Goal: Task Accomplishment & Management: Complete application form

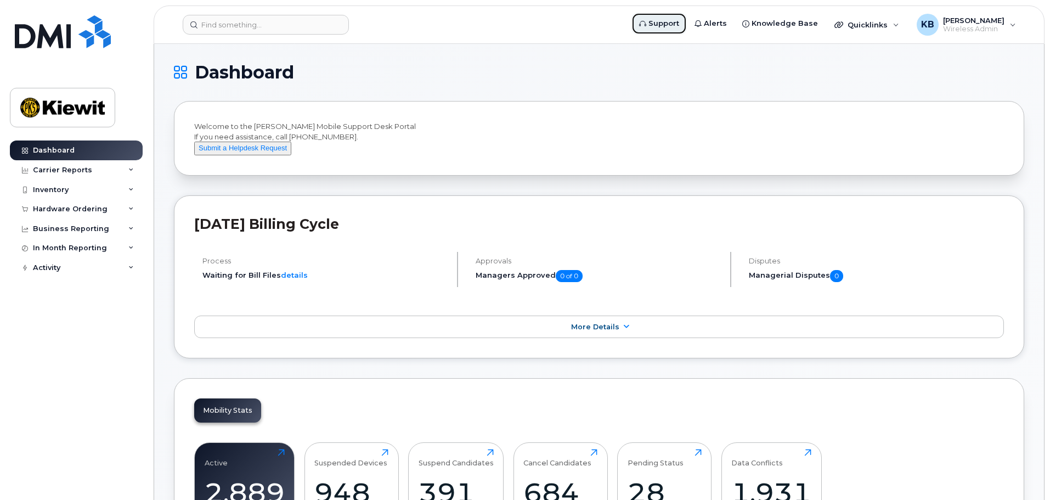
click at [677, 27] on span "Support" at bounding box center [663, 23] width 31 height 11
click at [1007, 27] on div "KB [PERSON_NAME] Wireless Admin" at bounding box center [966, 25] width 115 height 22
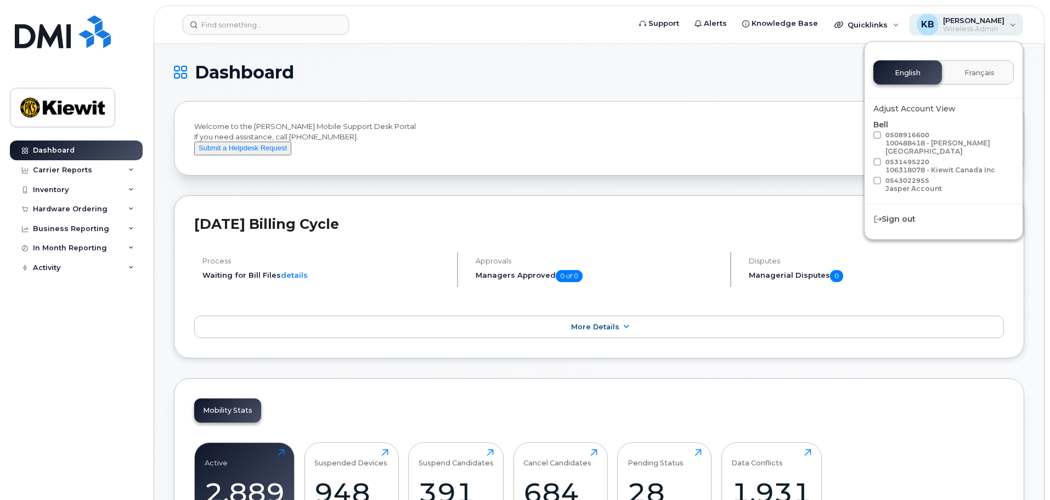
click at [1007, 27] on div "KB [PERSON_NAME] Wireless Admin" at bounding box center [966, 25] width 115 height 22
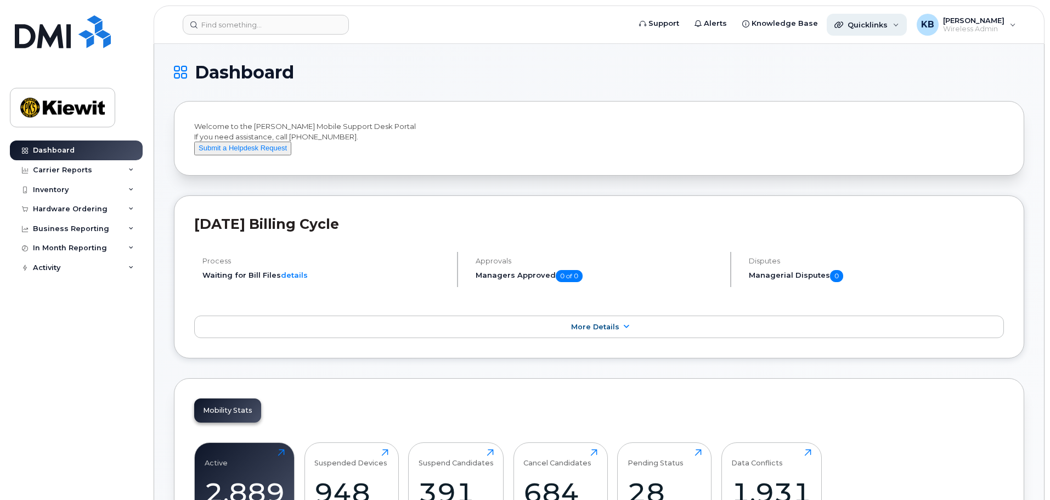
click at [843, 28] on div "Quicklinks" at bounding box center [865, 24] width 44 height 9
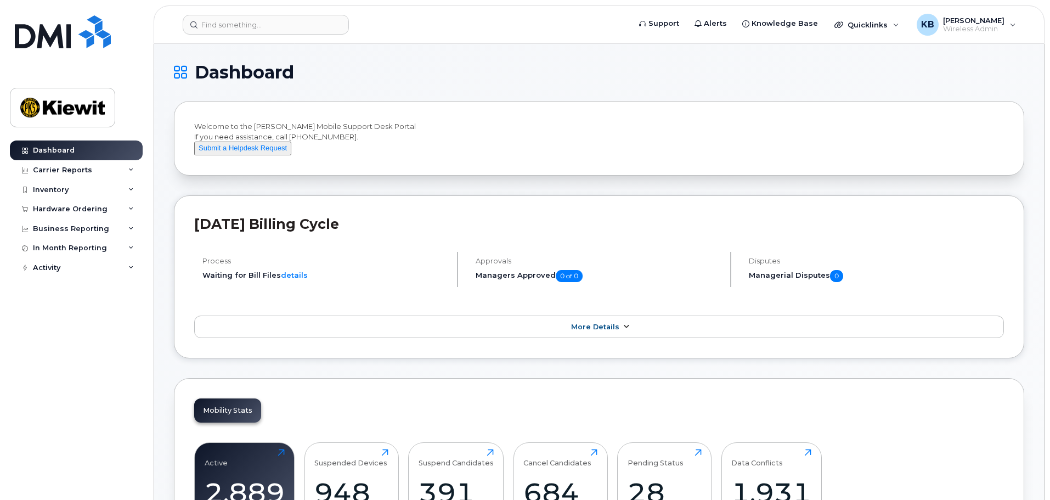
click at [622, 330] on icon at bounding box center [625, 326] width 9 height 7
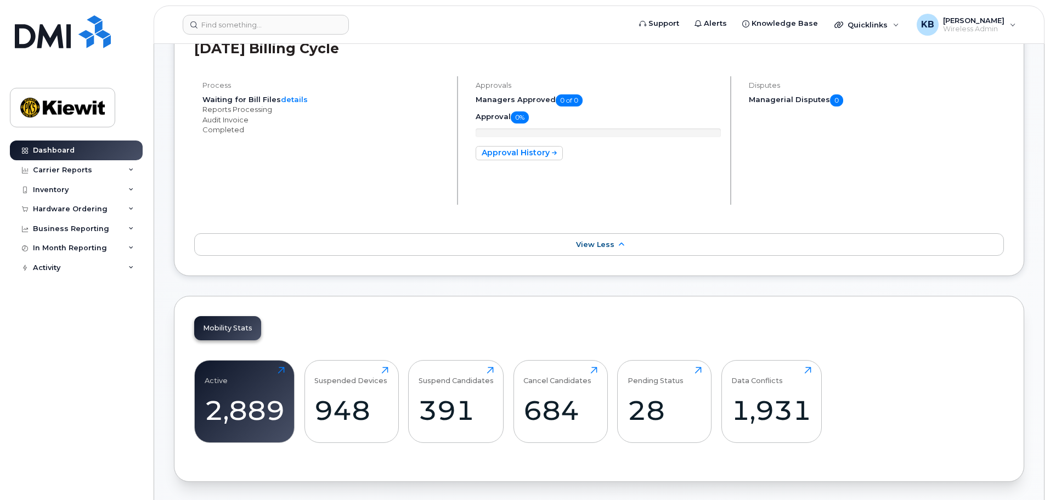
scroll to position [329, 0]
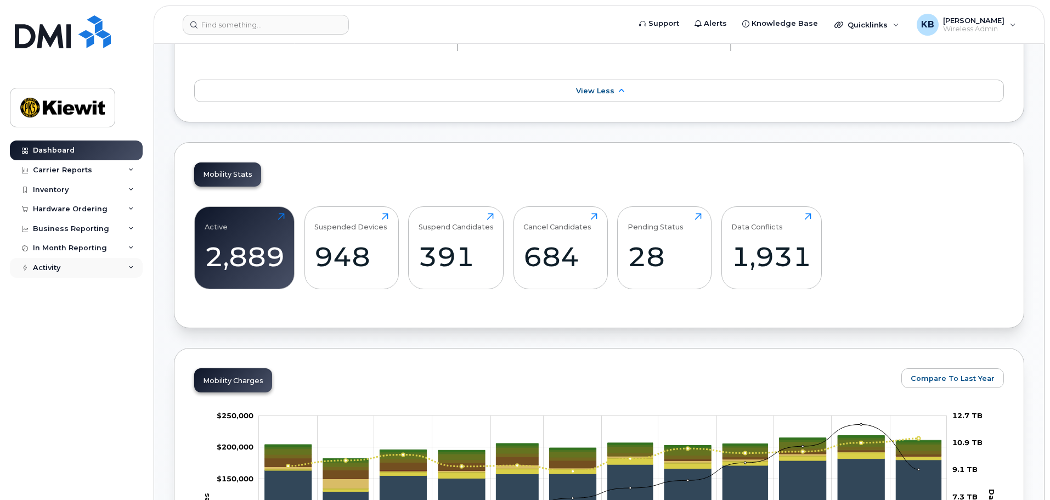
click at [130, 265] on icon at bounding box center [130, 267] width 5 height 5
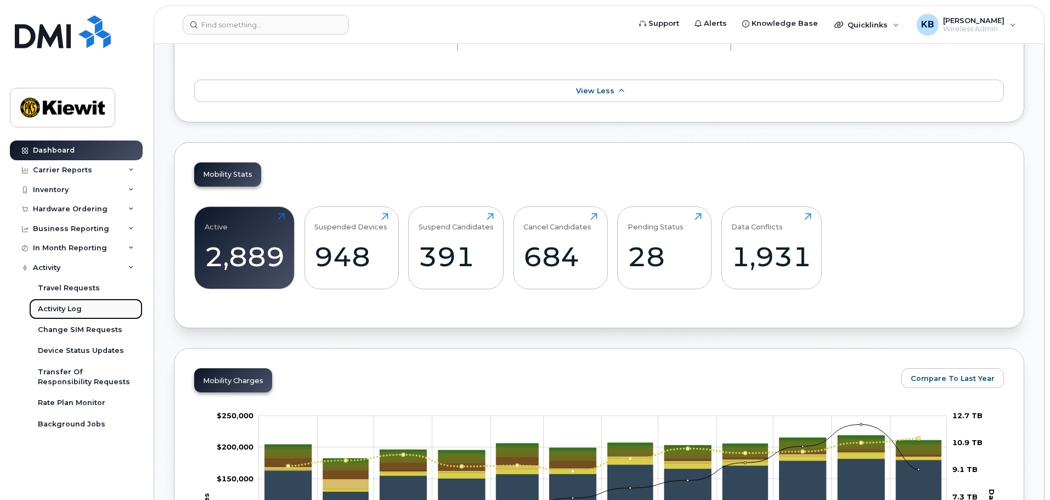
click at [75, 310] on div "Activity Log" at bounding box center [60, 309] width 44 height 10
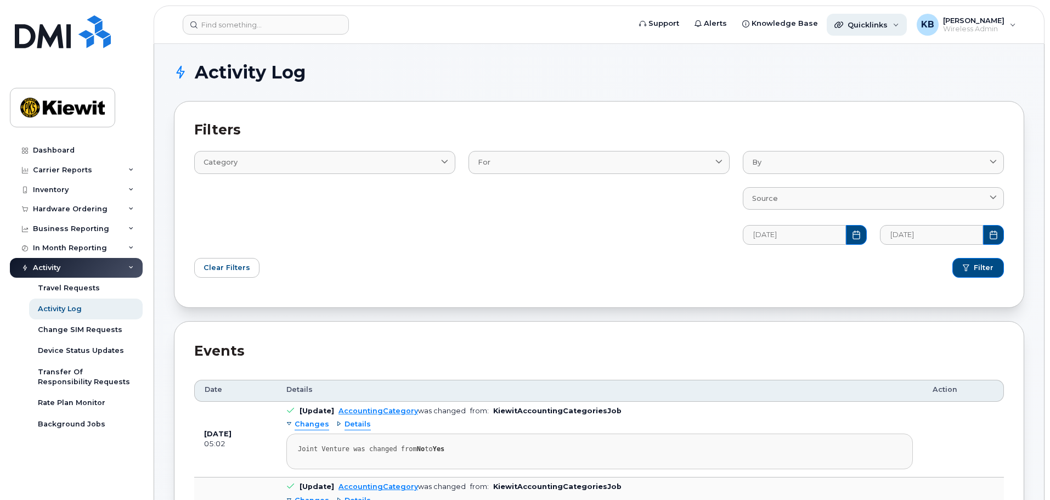
click at [878, 24] on span "Quicklinks" at bounding box center [867, 24] width 40 height 9
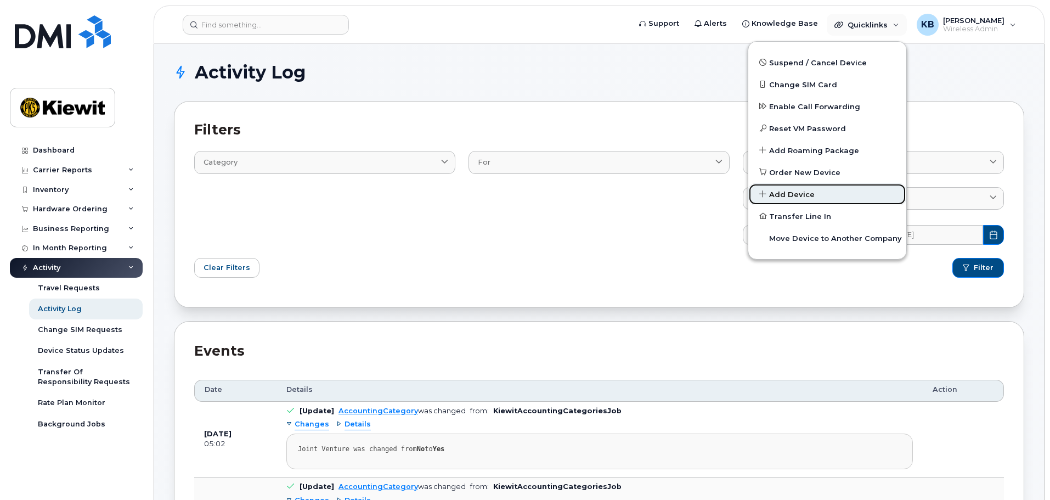
click at [791, 194] on span "Add Device" at bounding box center [792, 194] width 46 height 11
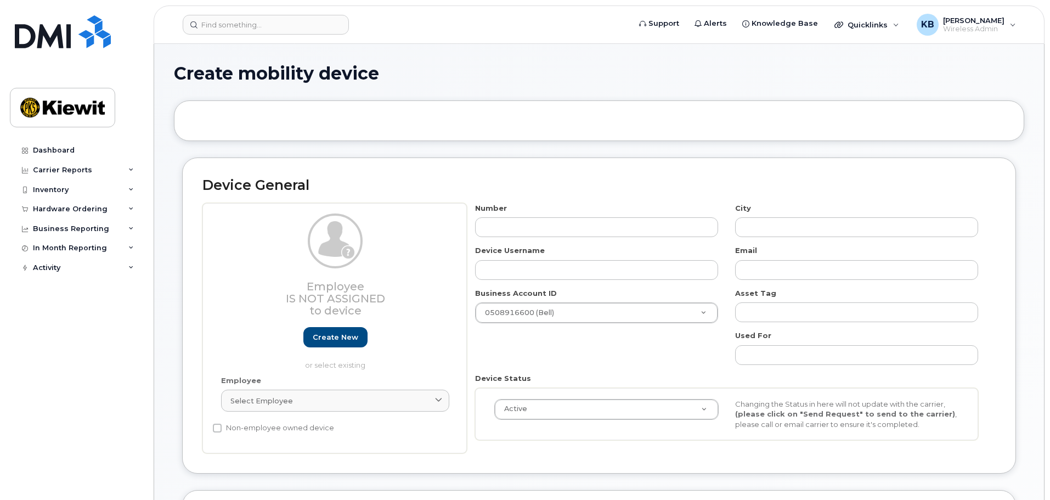
select select
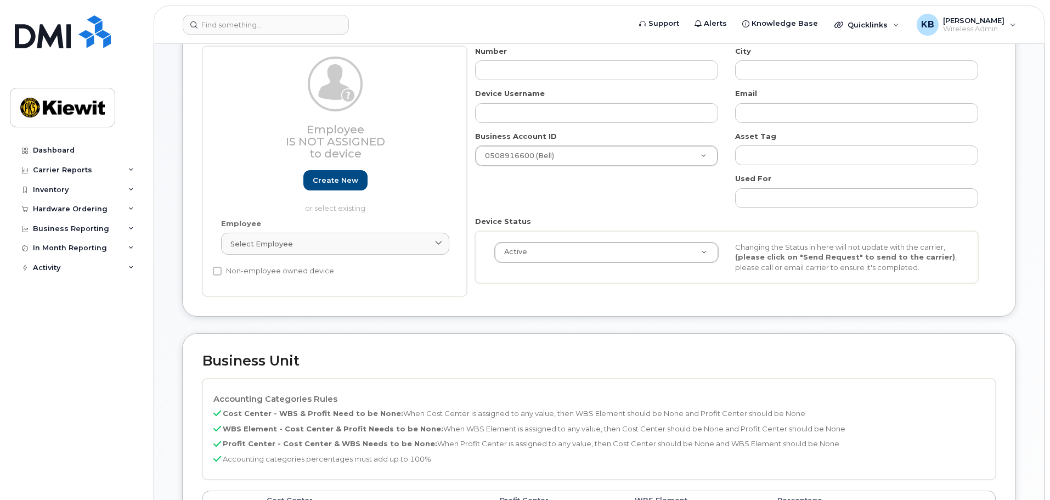
scroll to position [55, 0]
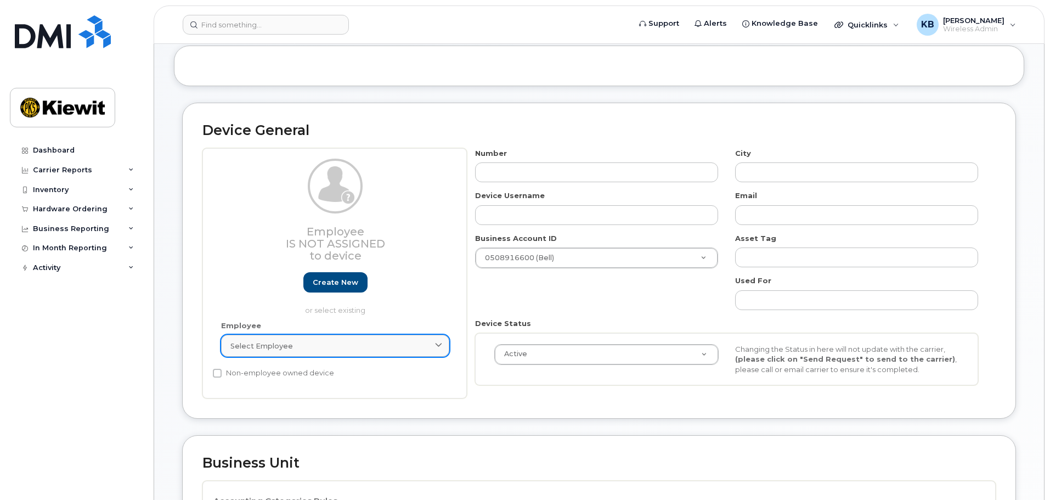
click at [418, 335] on link "Select employee" at bounding box center [335, 346] width 228 height 22
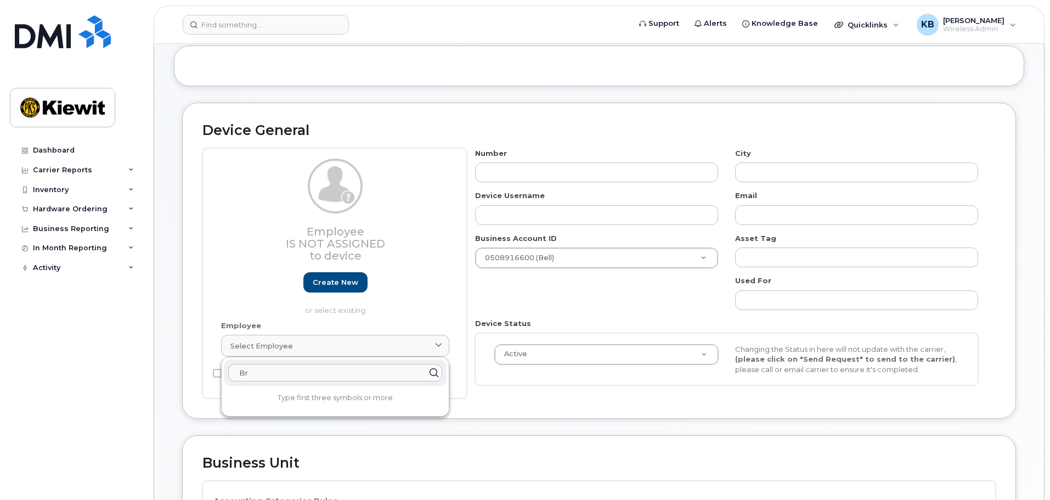
type input "B"
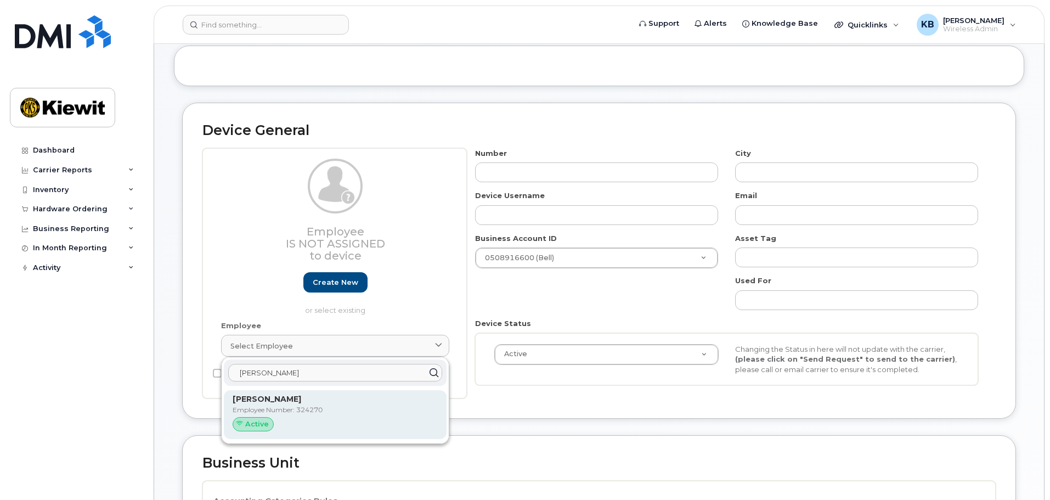
type input "[PERSON_NAME]"
click at [320, 428] on div "Active" at bounding box center [335, 424] width 205 height 14
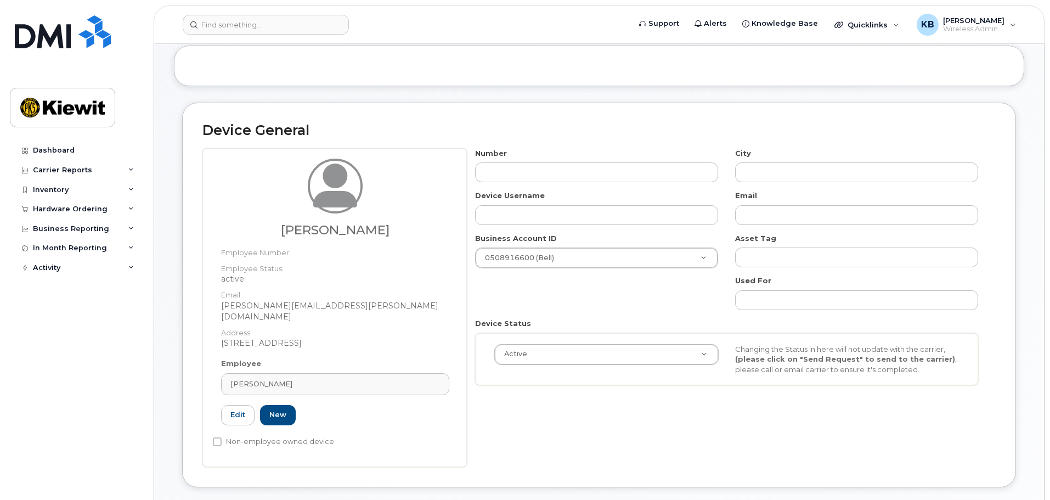
type input "324270"
type input "[PERSON_NAME]"
type input "[PERSON_NAME][EMAIL_ADDRESS][PERSON_NAME][DOMAIN_NAME]"
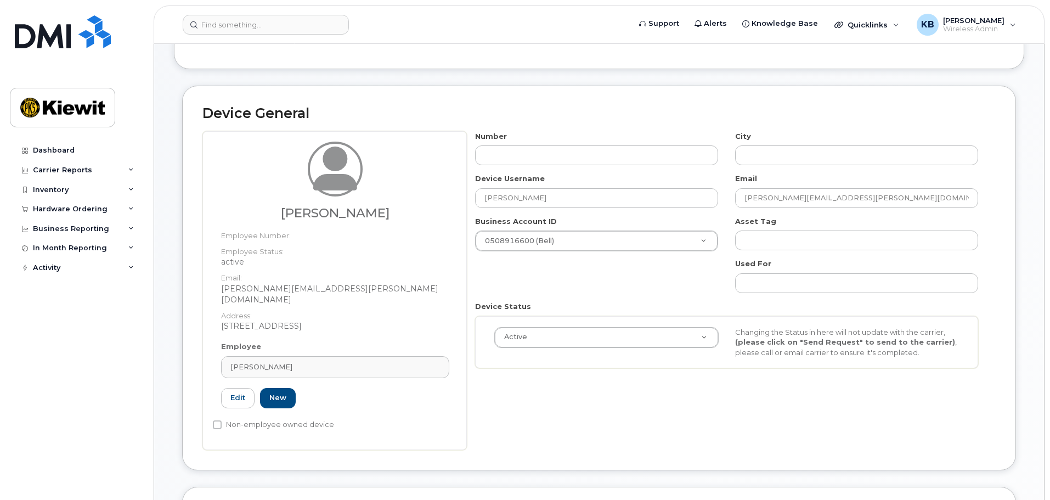
scroll to position [0, 0]
